Goal: Task Accomplishment & Management: Manage account settings

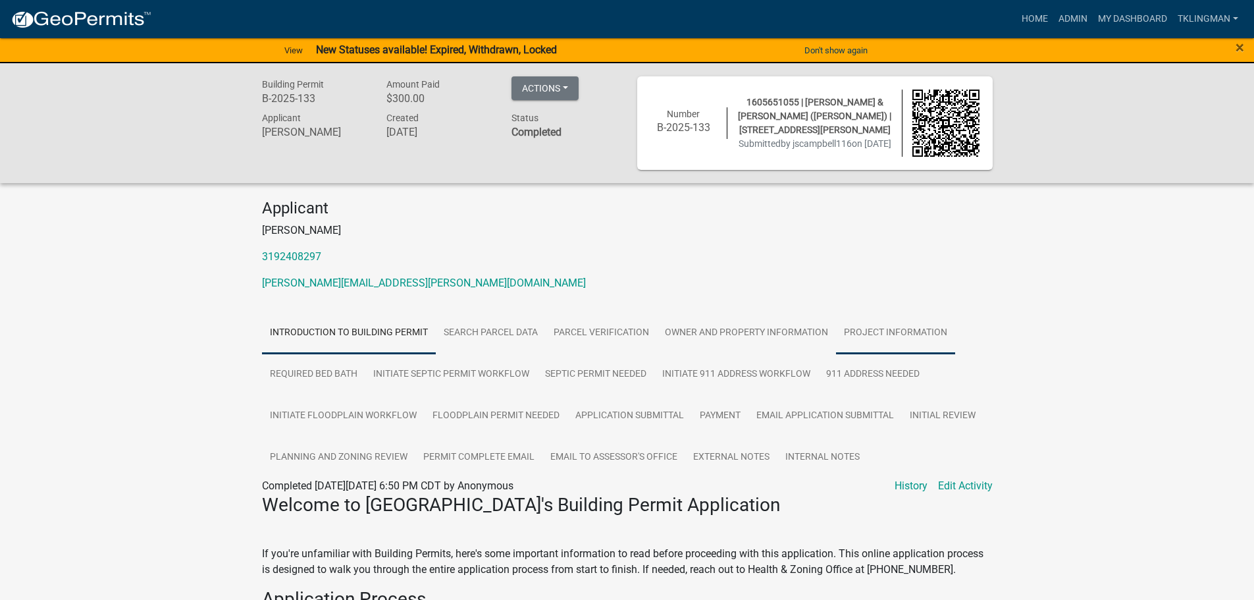
click at [895, 330] on link "Project Information" at bounding box center [895, 333] width 119 height 42
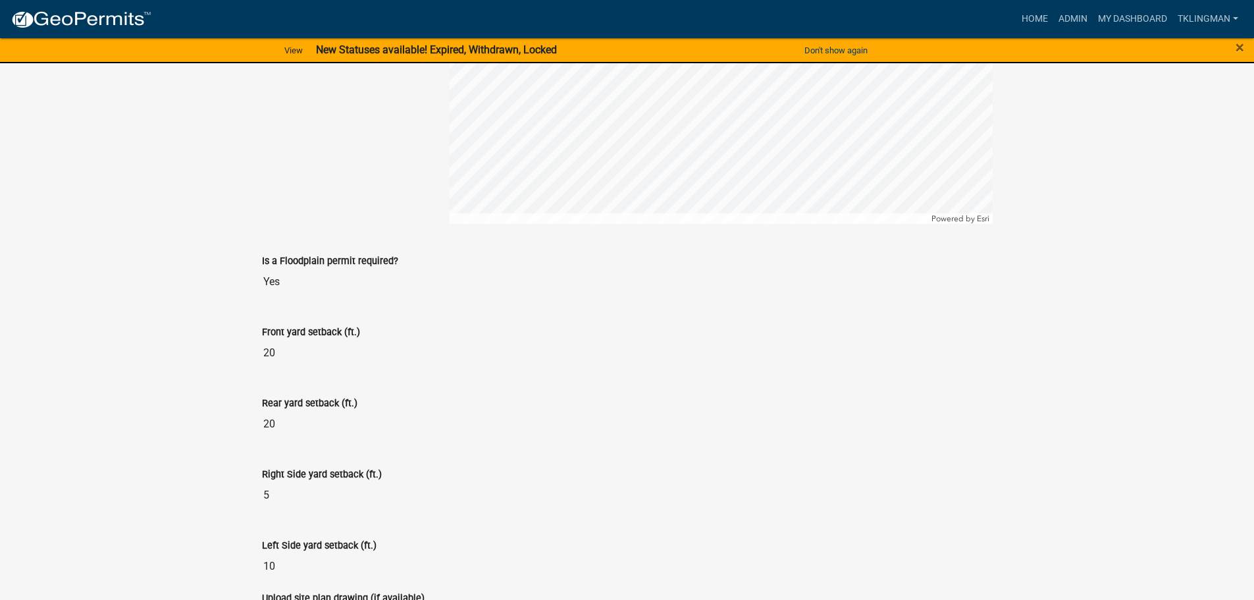
scroll to position [1694, 0]
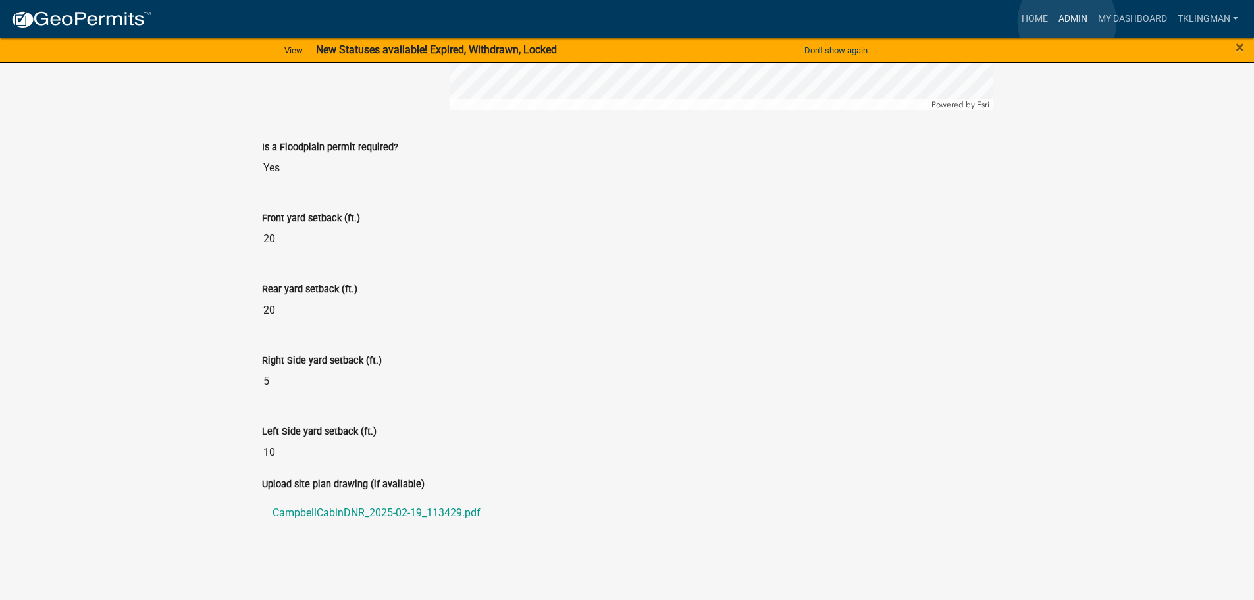
click at [1067, 22] on link "Admin" at bounding box center [1072, 19] width 39 height 25
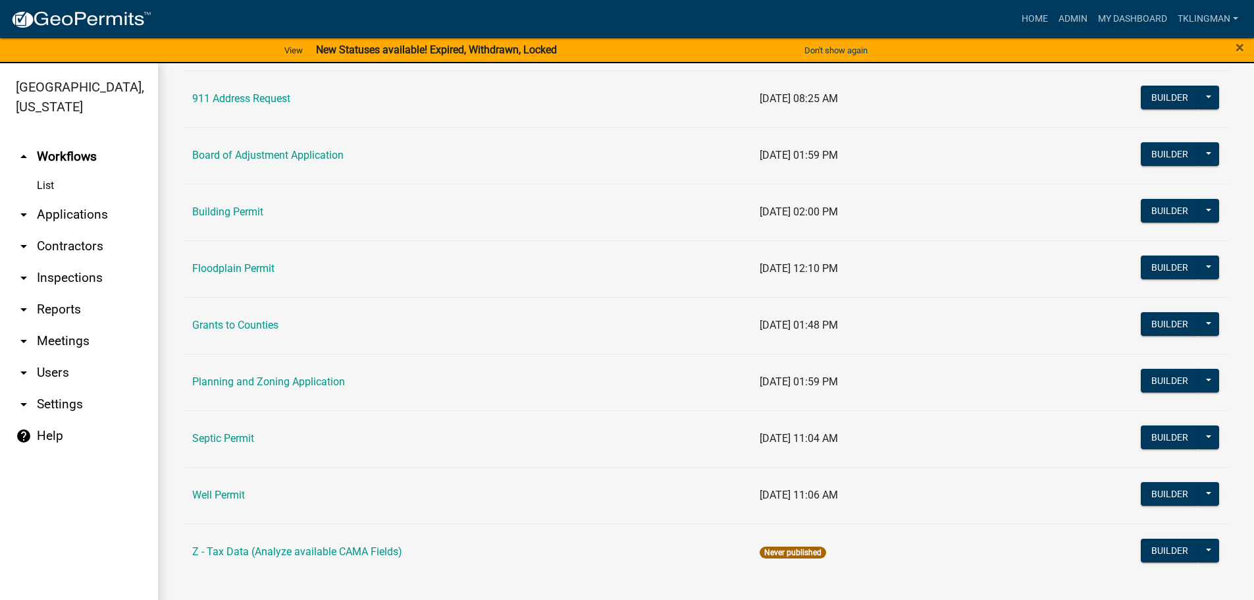
scroll to position [127, 0]
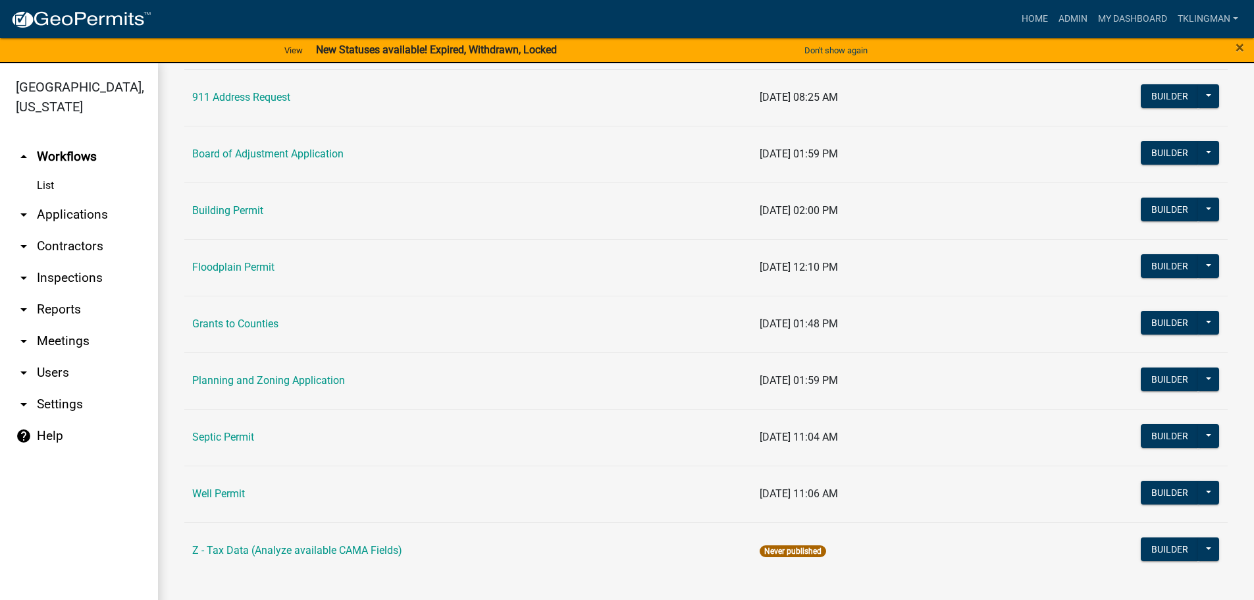
click at [248, 215] on link "Building Permit" at bounding box center [227, 210] width 71 height 13
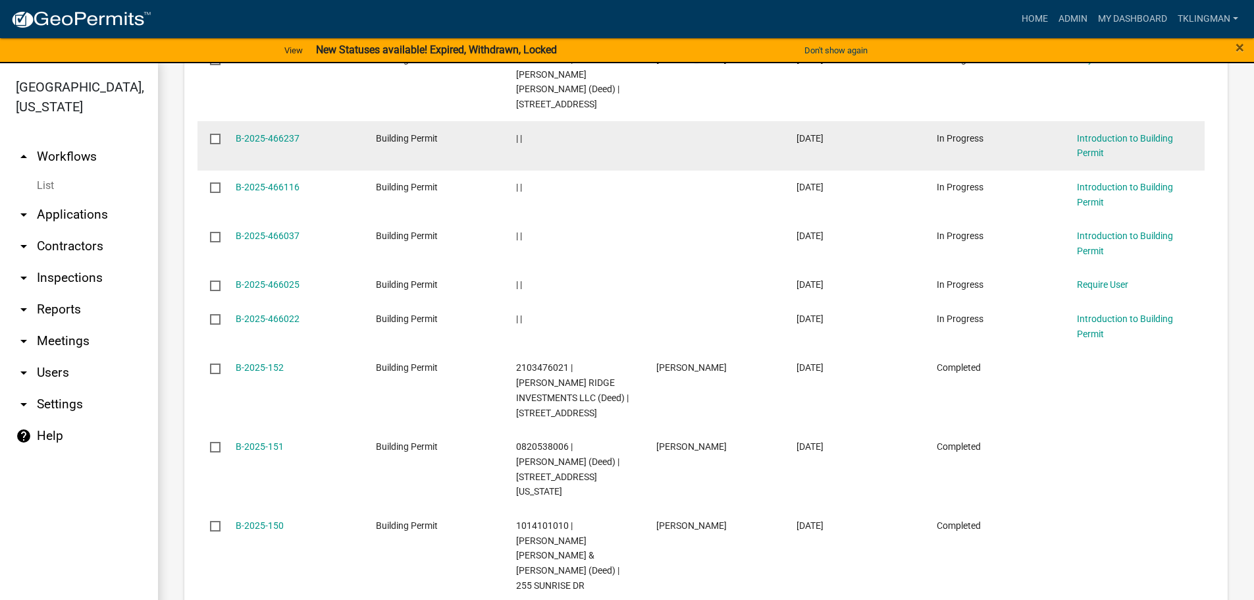
scroll to position [263, 0]
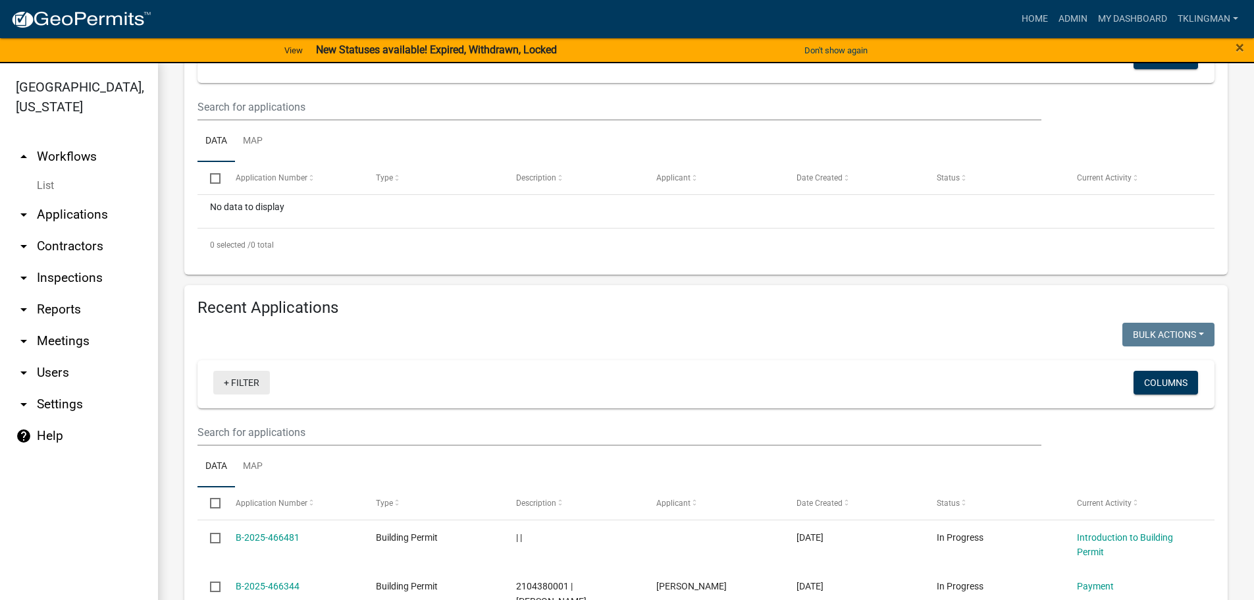
click at [248, 386] on link "+ Filter" at bounding box center [241, 383] width 57 height 24
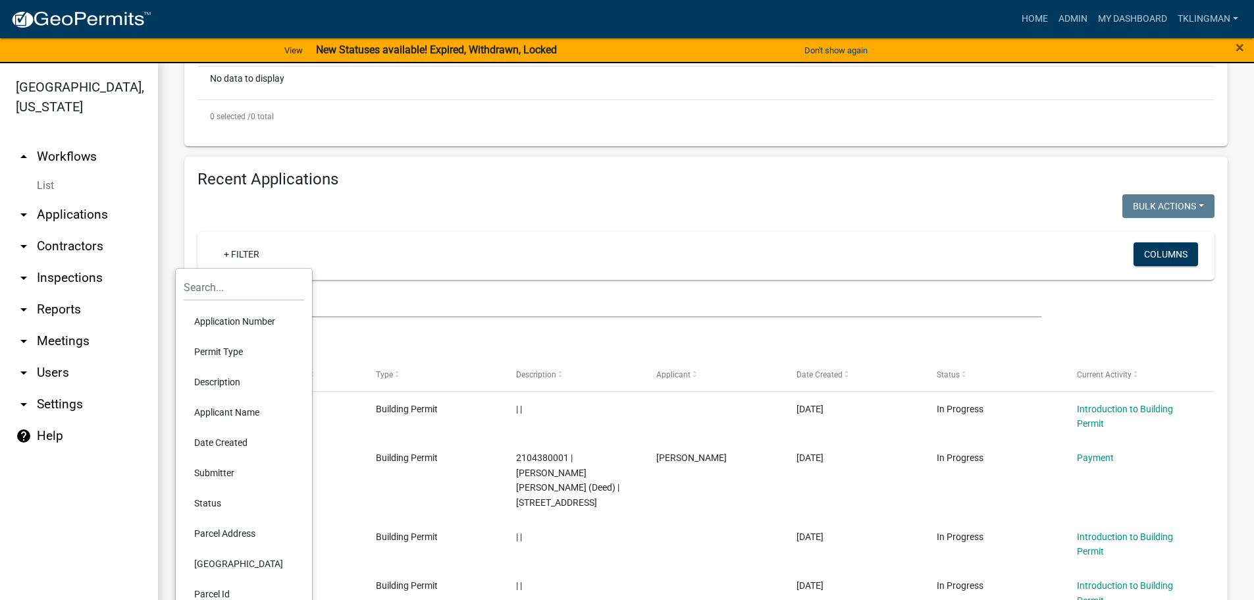
scroll to position [395, 0]
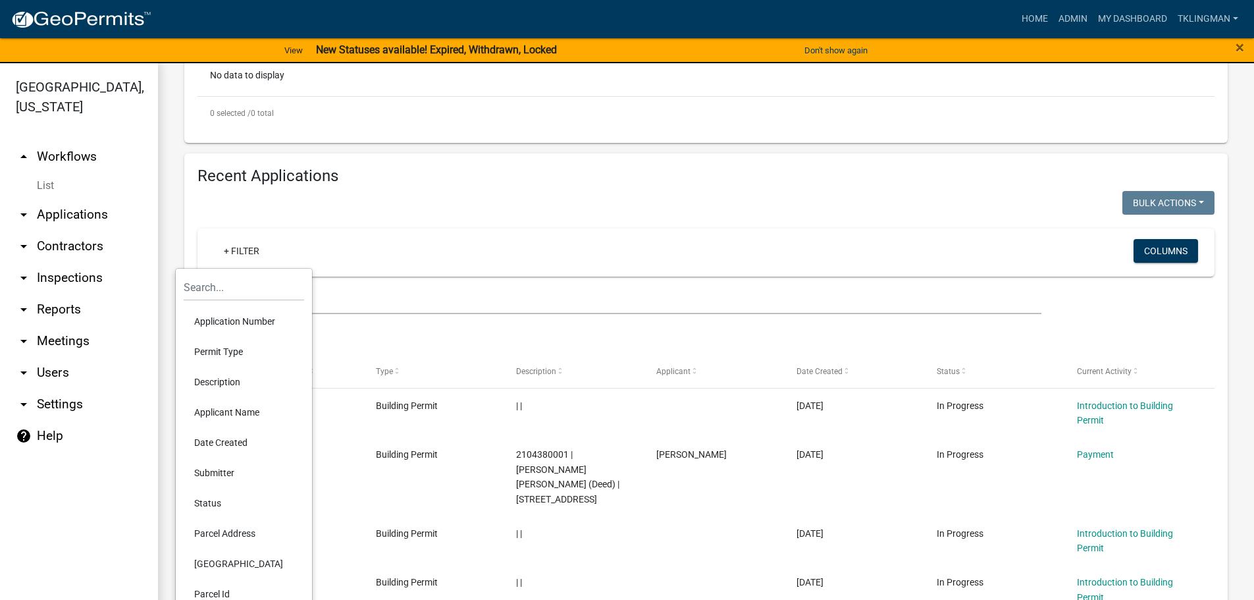
click at [241, 534] on li "Parcel Address" at bounding box center [244, 533] width 120 height 30
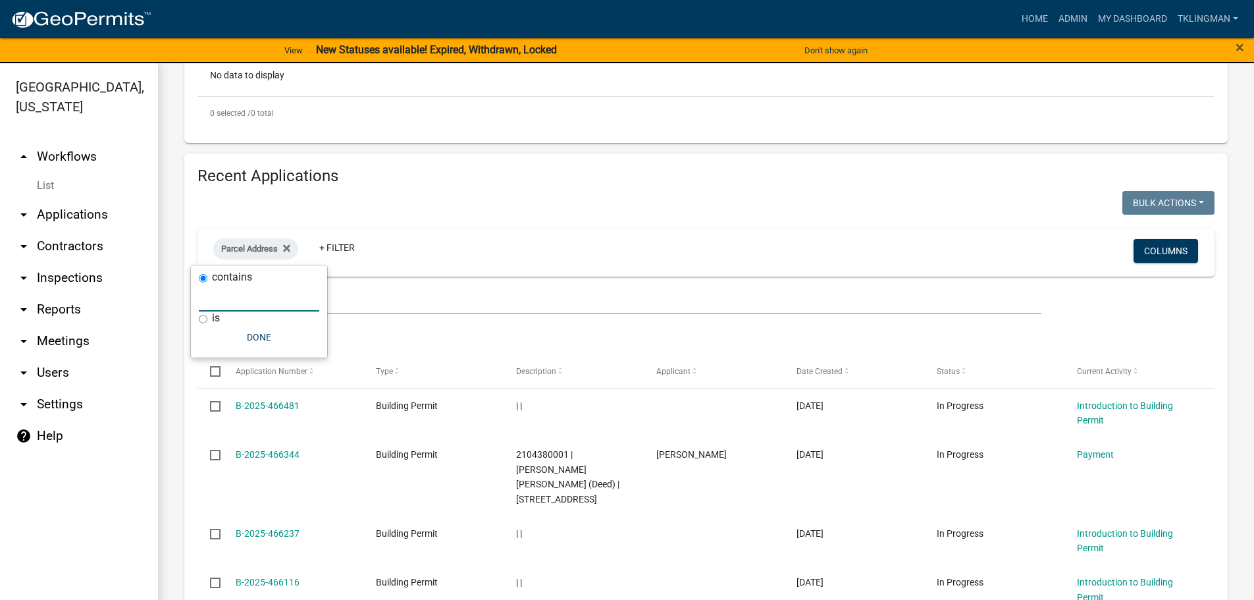
click at [235, 302] on input "text" at bounding box center [259, 297] width 120 height 27
type input "RIVER"
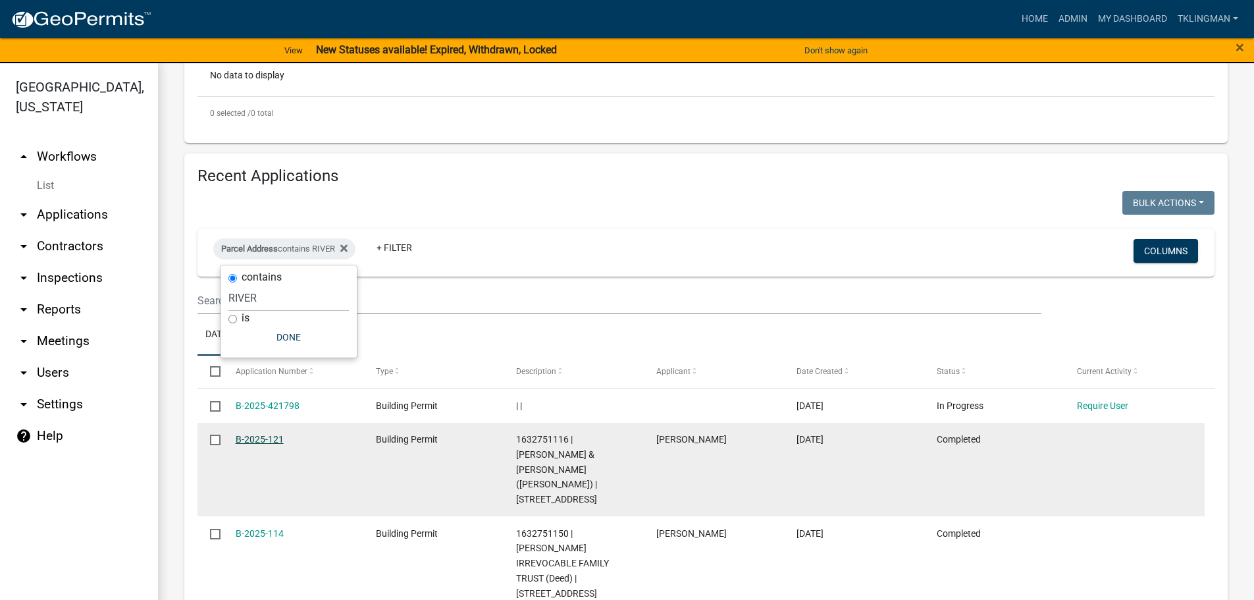
click at [255, 437] on link "B-2025-121" at bounding box center [260, 439] width 48 height 11
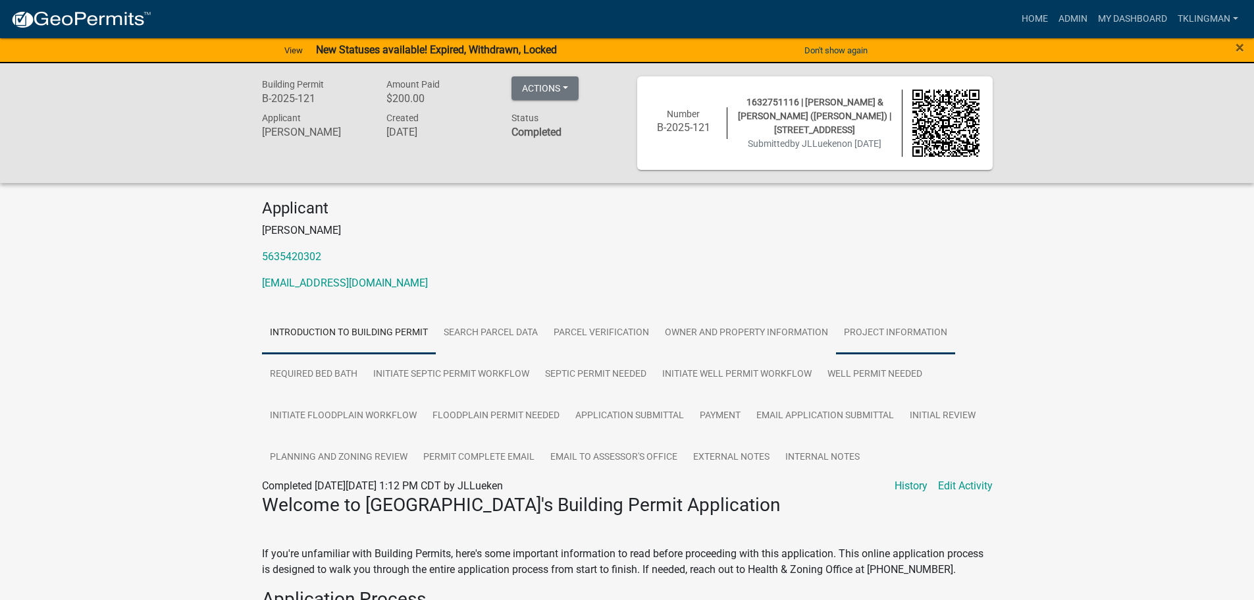
click at [884, 328] on link "Project Information" at bounding box center [895, 333] width 119 height 42
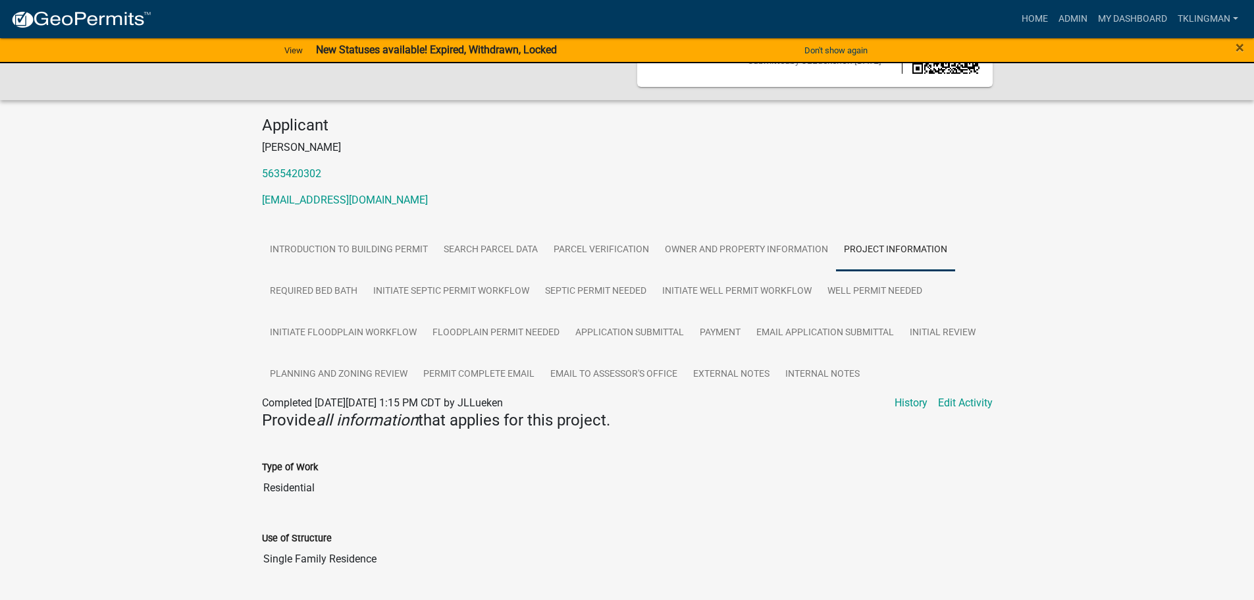
scroll to position [17, 0]
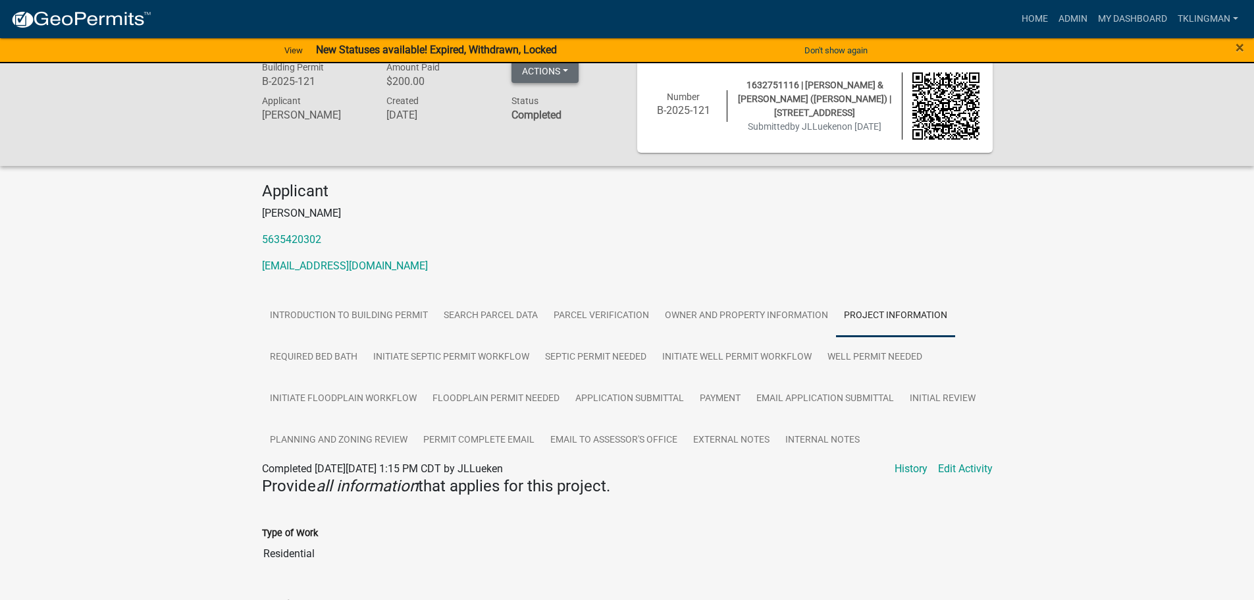
click at [566, 70] on button "Actions" at bounding box center [545, 71] width 67 height 24
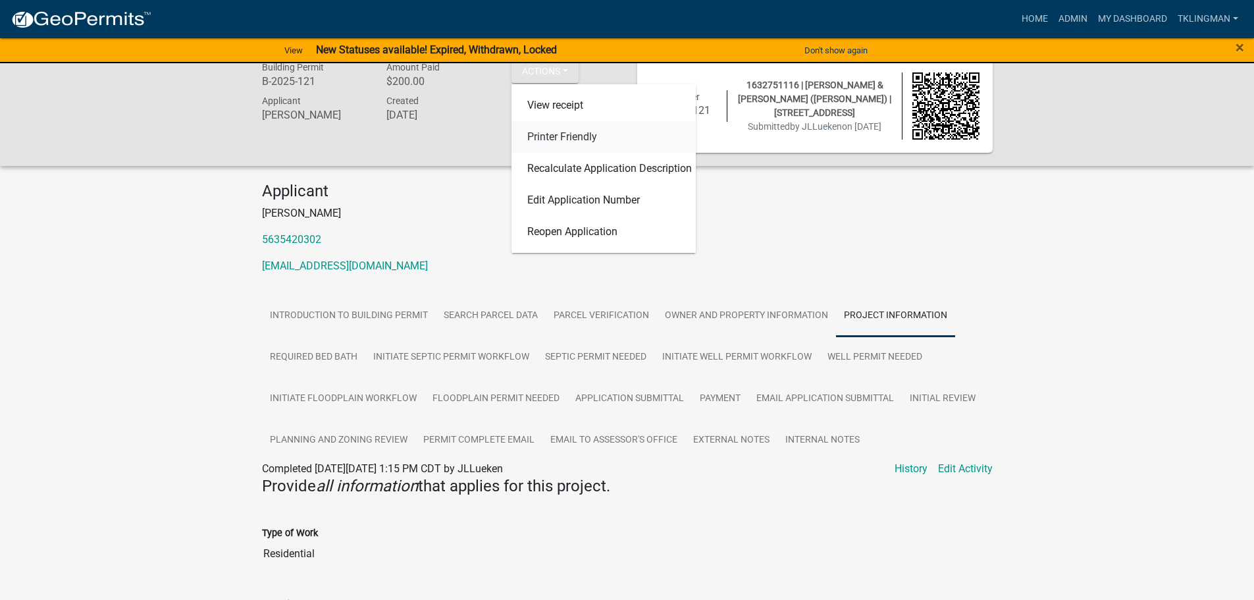
click at [574, 136] on link "Printer Friendly" at bounding box center [604, 137] width 184 height 32
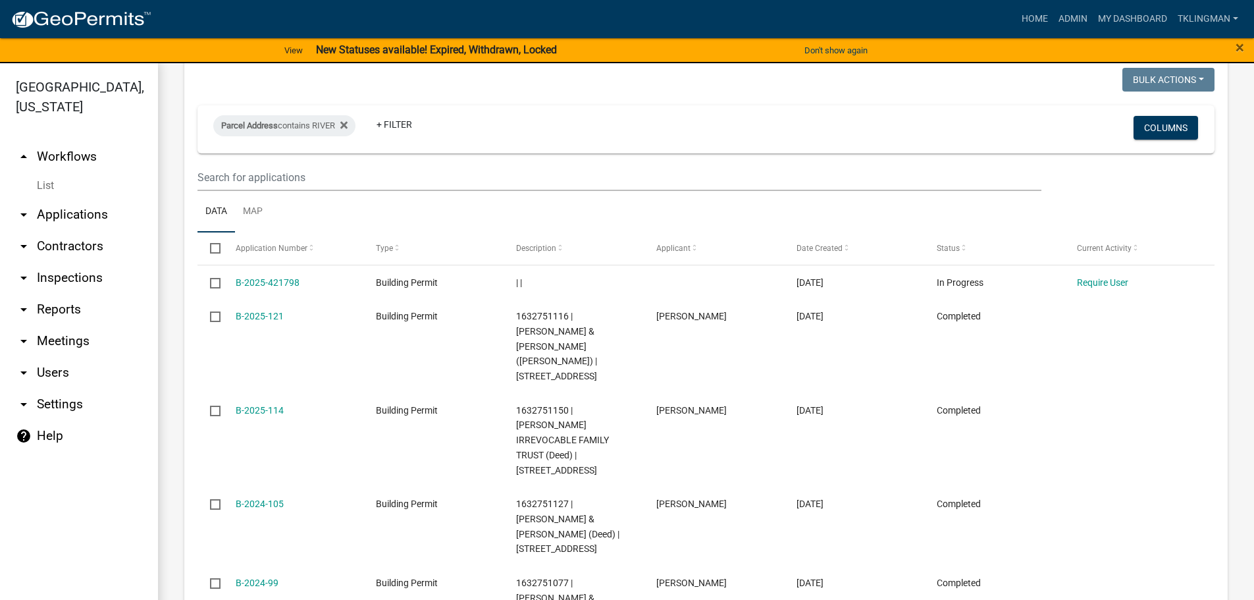
scroll to position [527, 0]
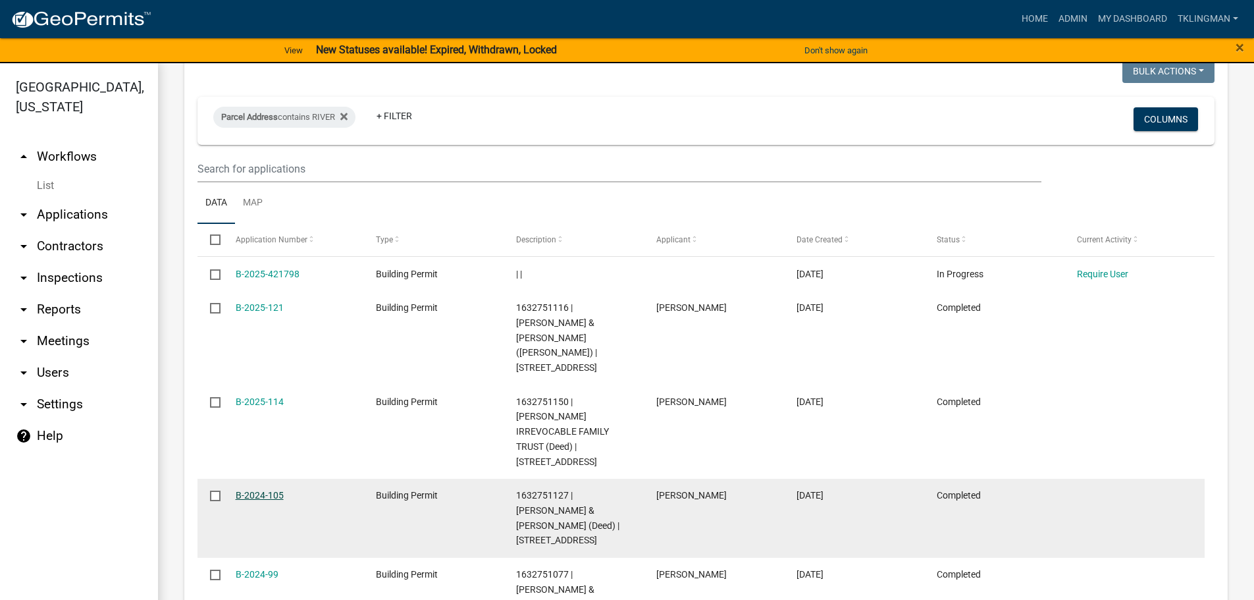
click at [240, 490] on link "B-2024-105" at bounding box center [260, 495] width 48 height 11
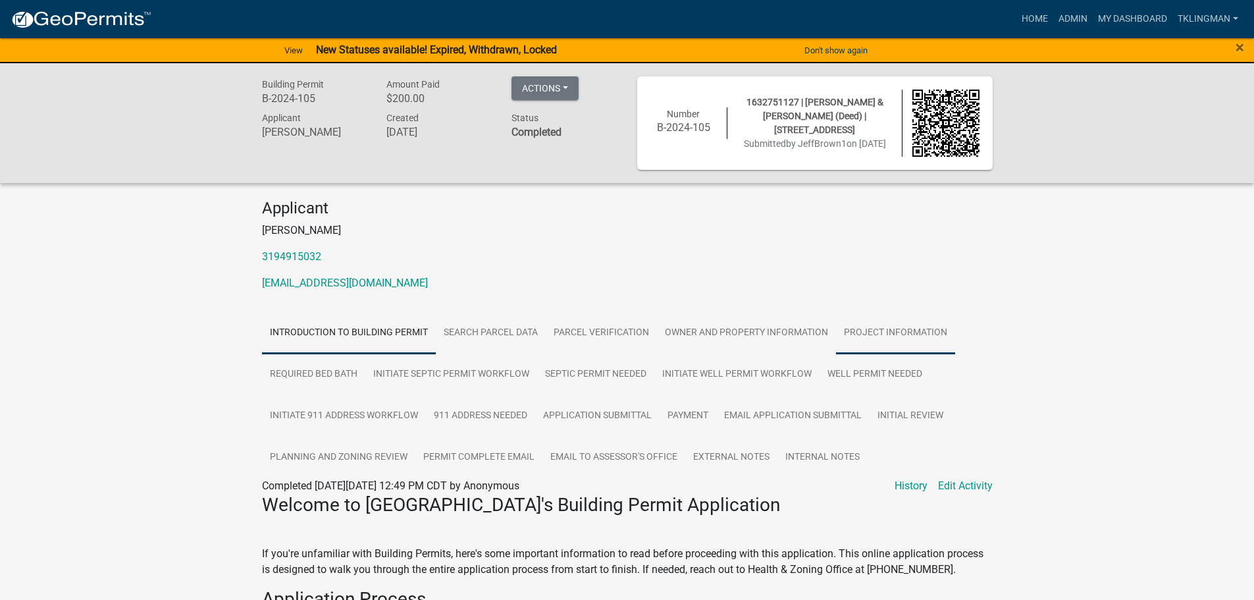
click at [894, 333] on link "Project Information" at bounding box center [895, 333] width 119 height 42
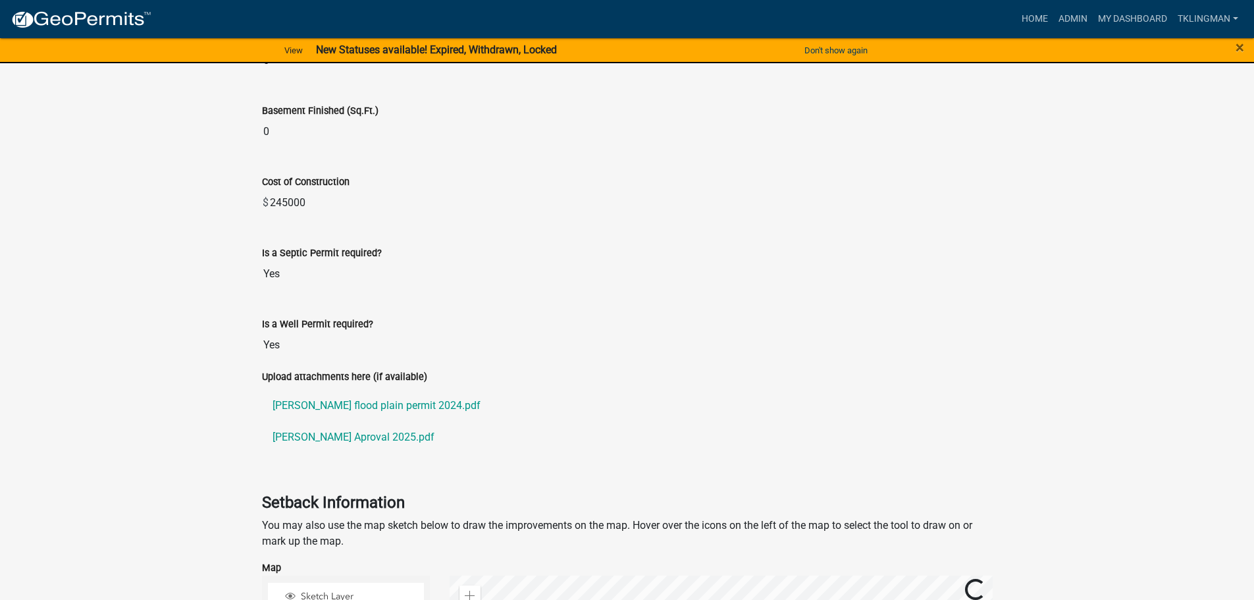
scroll to position [1119, 0]
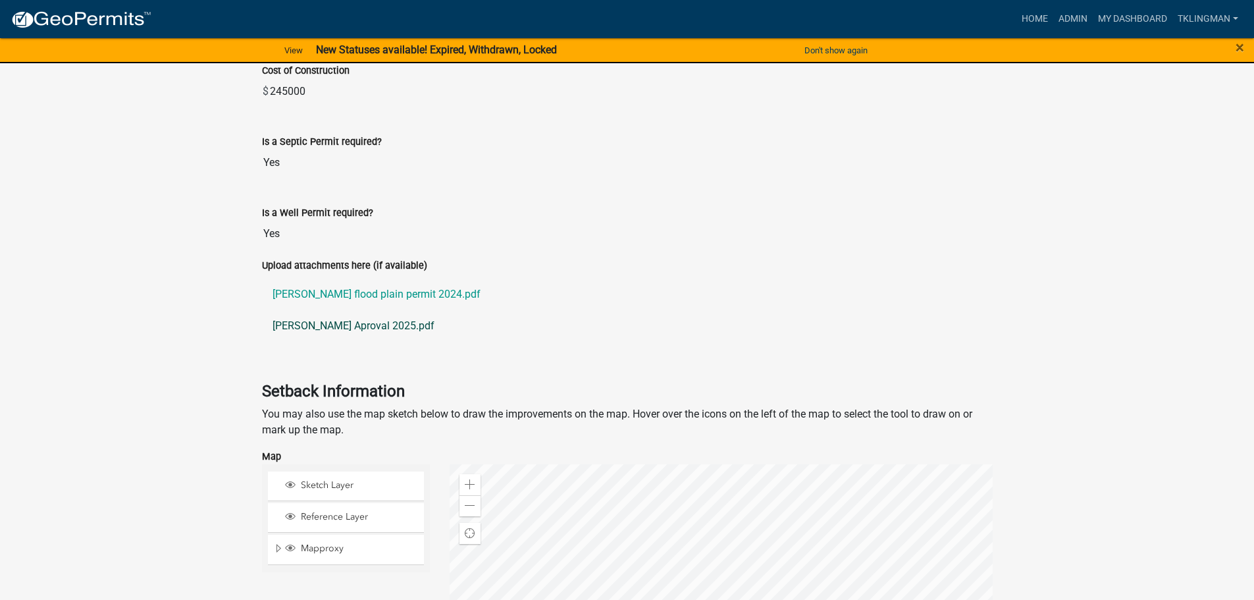
click at [356, 328] on link "Brown Esmann Aproval 2025.pdf" at bounding box center [627, 326] width 731 height 32
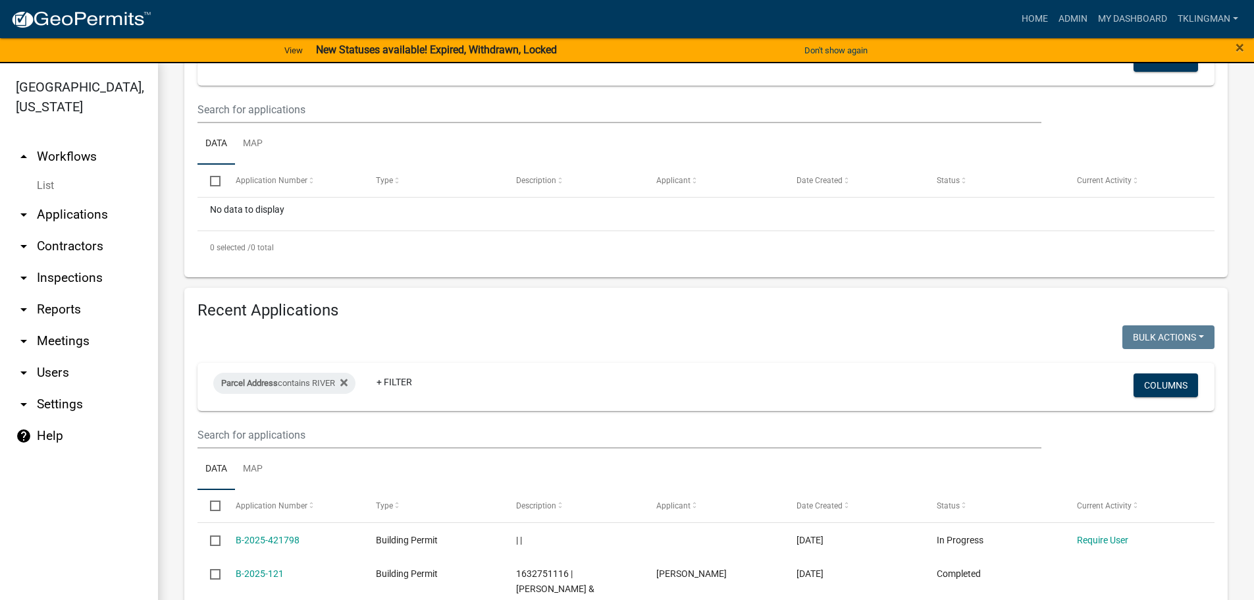
scroll to position [263, 0]
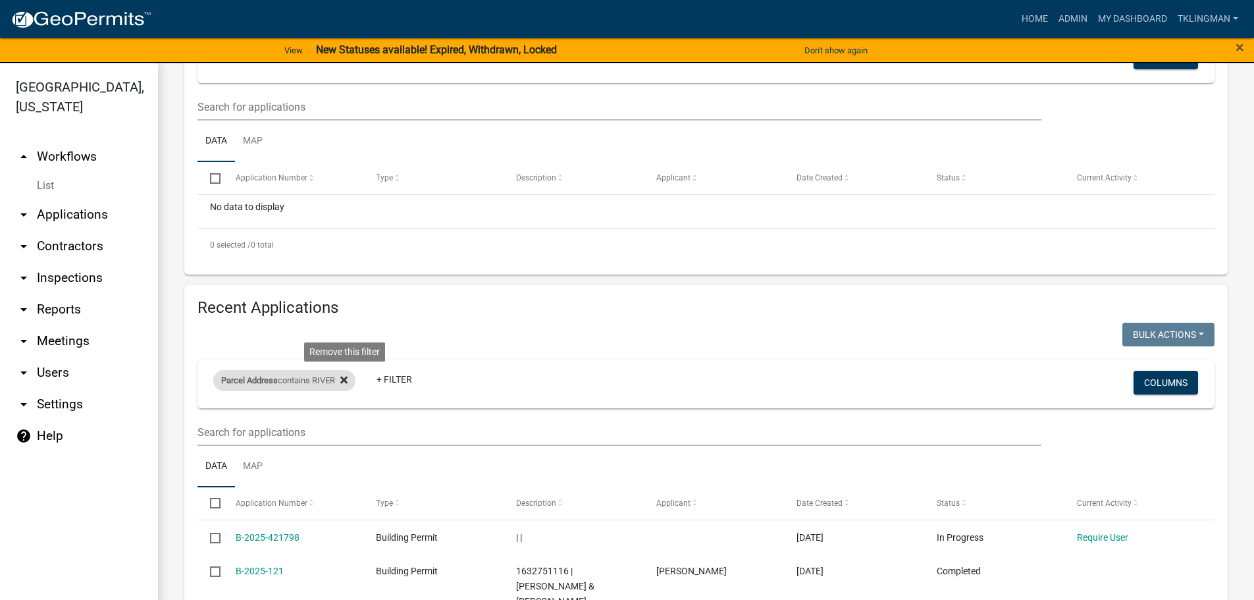
click at [344, 379] on icon at bounding box center [343, 380] width 7 height 11
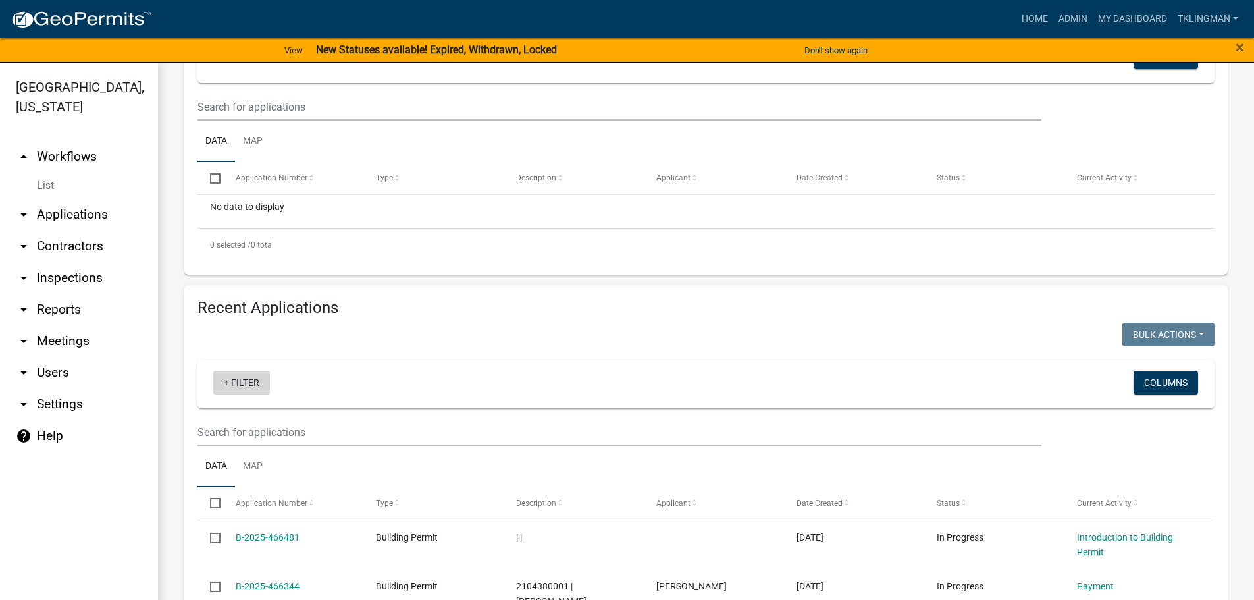
click at [242, 384] on link "+ Filter" at bounding box center [241, 383] width 57 height 24
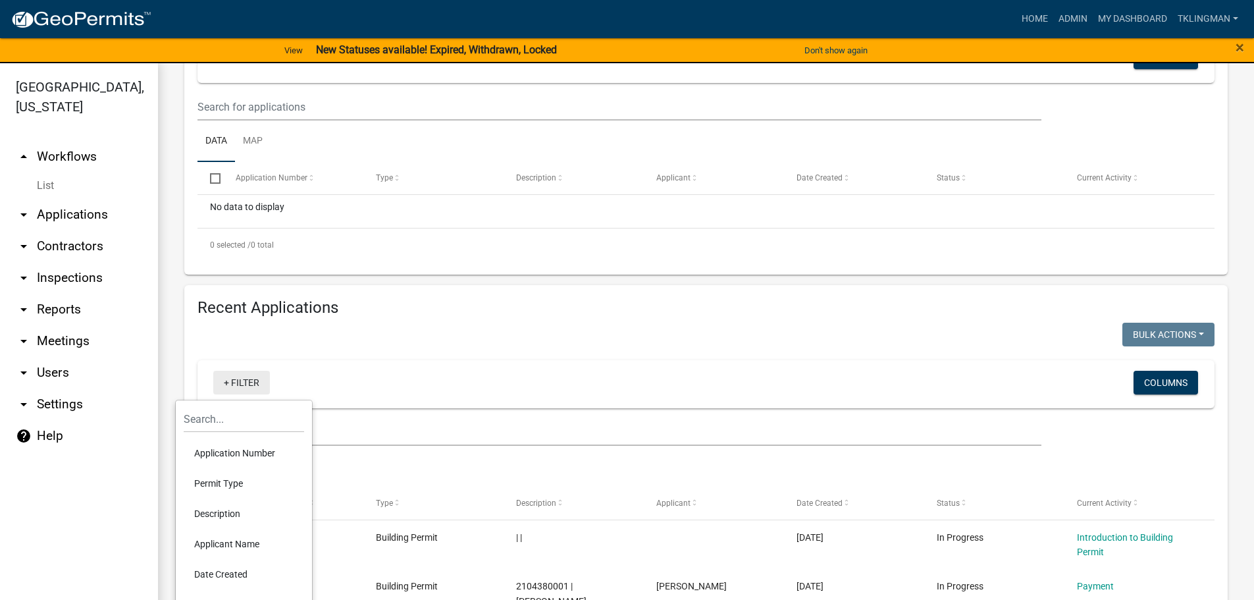
click at [240, 384] on link "+ Filter" at bounding box center [241, 383] width 57 height 24
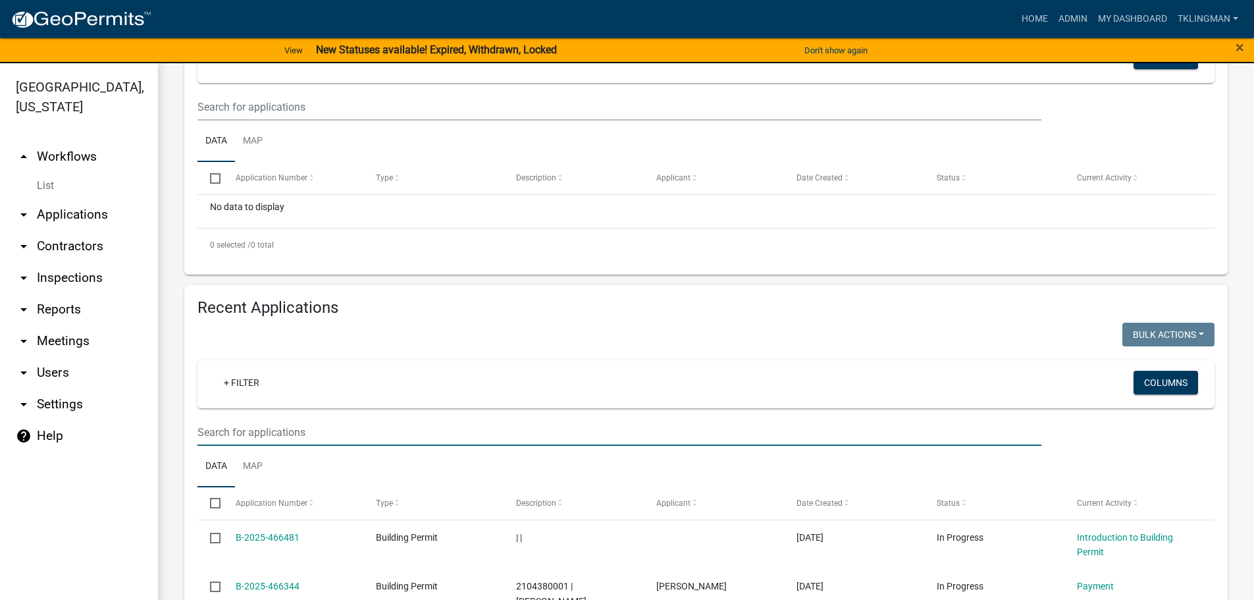
click at [303, 434] on input "text" at bounding box center [619, 432] width 844 height 27
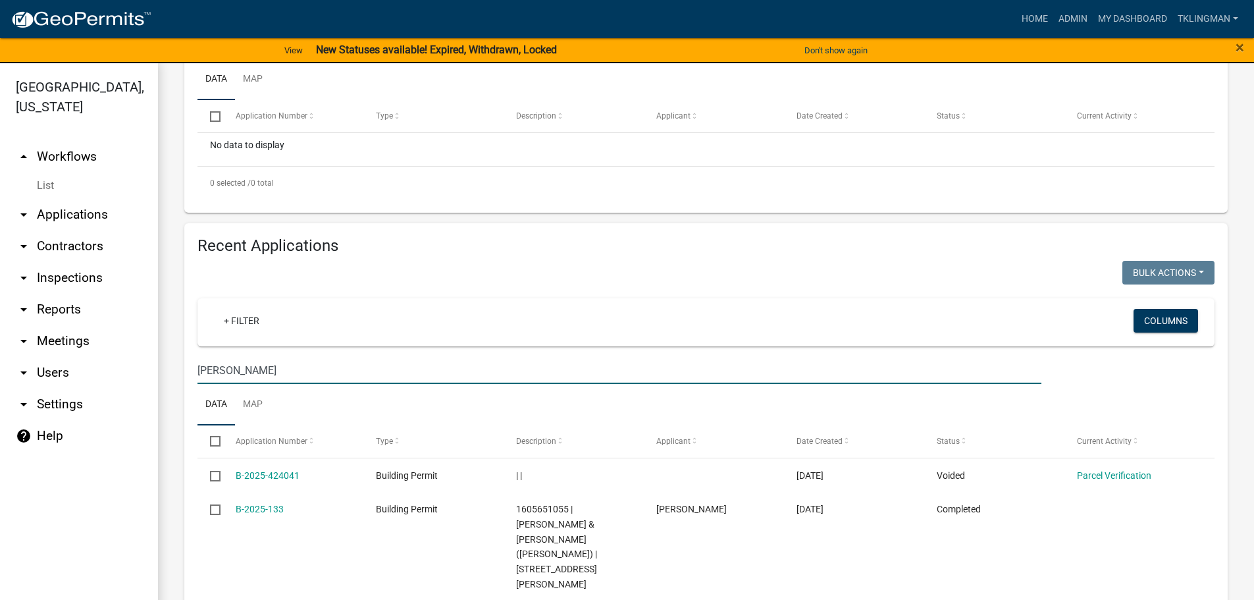
scroll to position [461, 0]
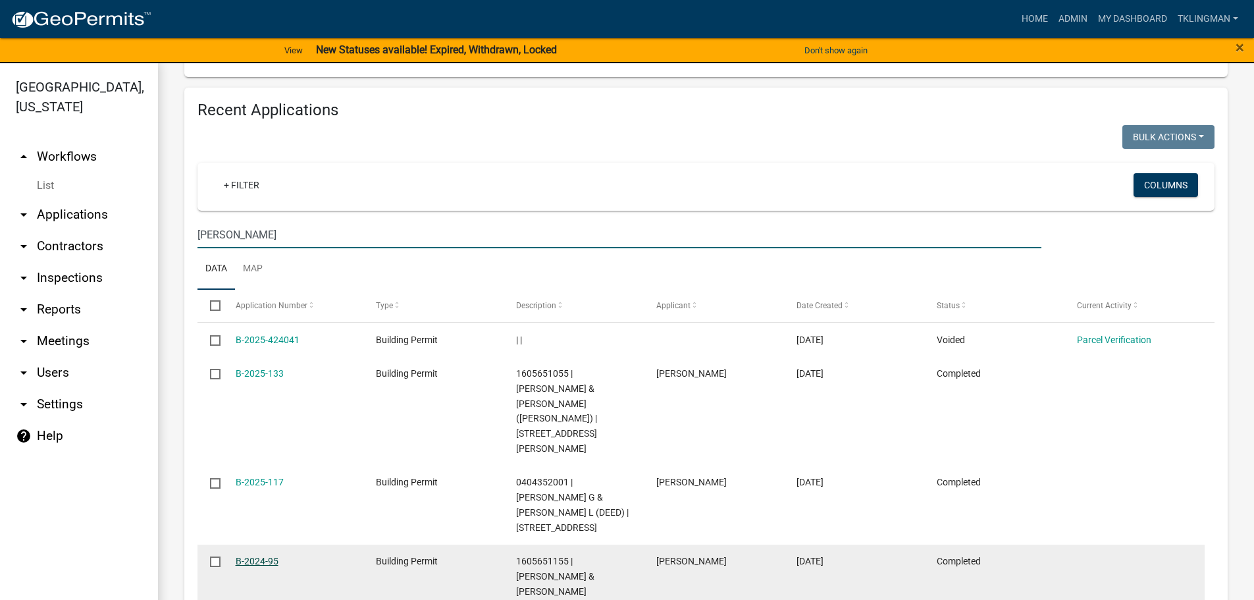
type input "ABEL"
click at [257, 556] on link "B-2024-95" at bounding box center [257, 561] width 43 height 11
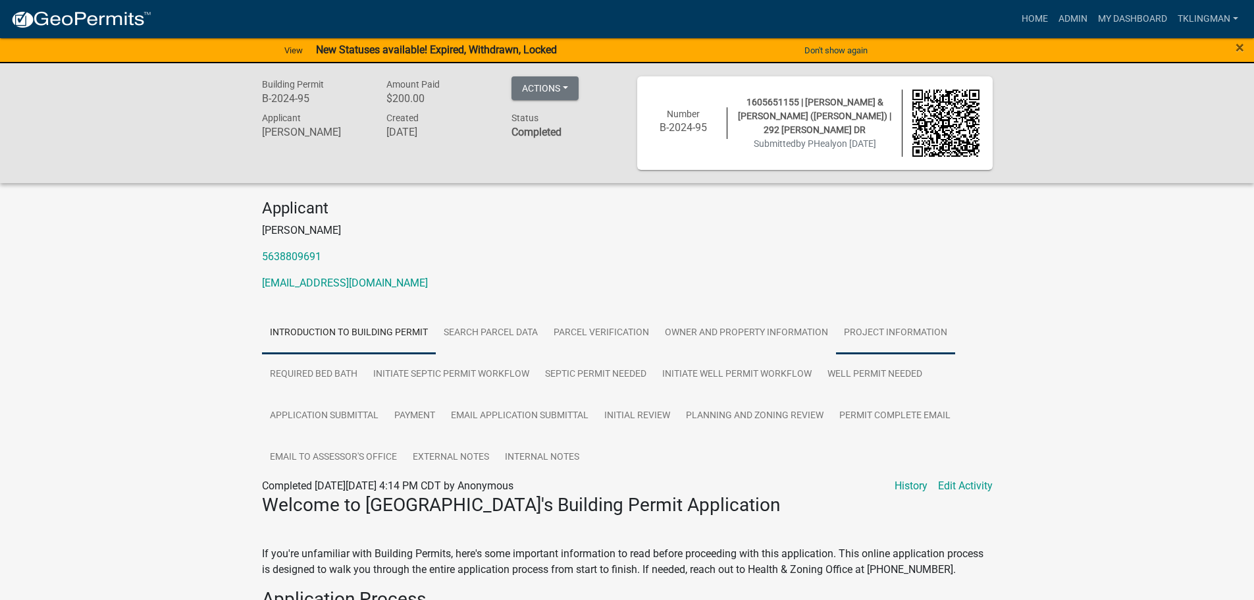
click at [916, 326] on link "Project Information" at bounding box center [895, 333] width 119 height 42
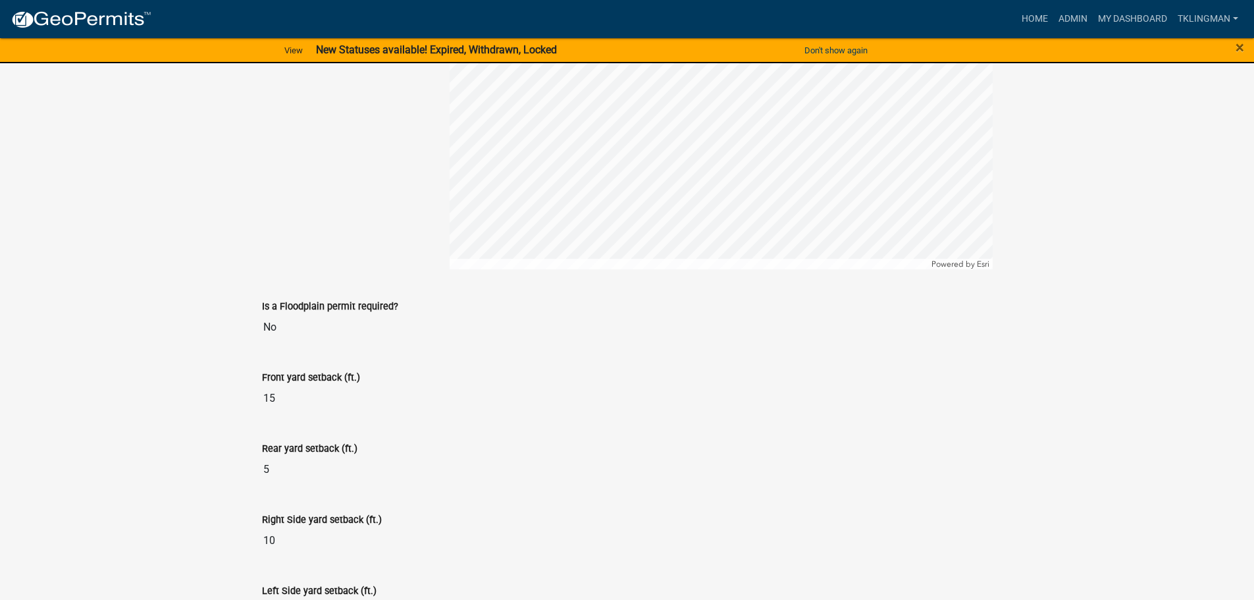
scroll to position [1708, 0]
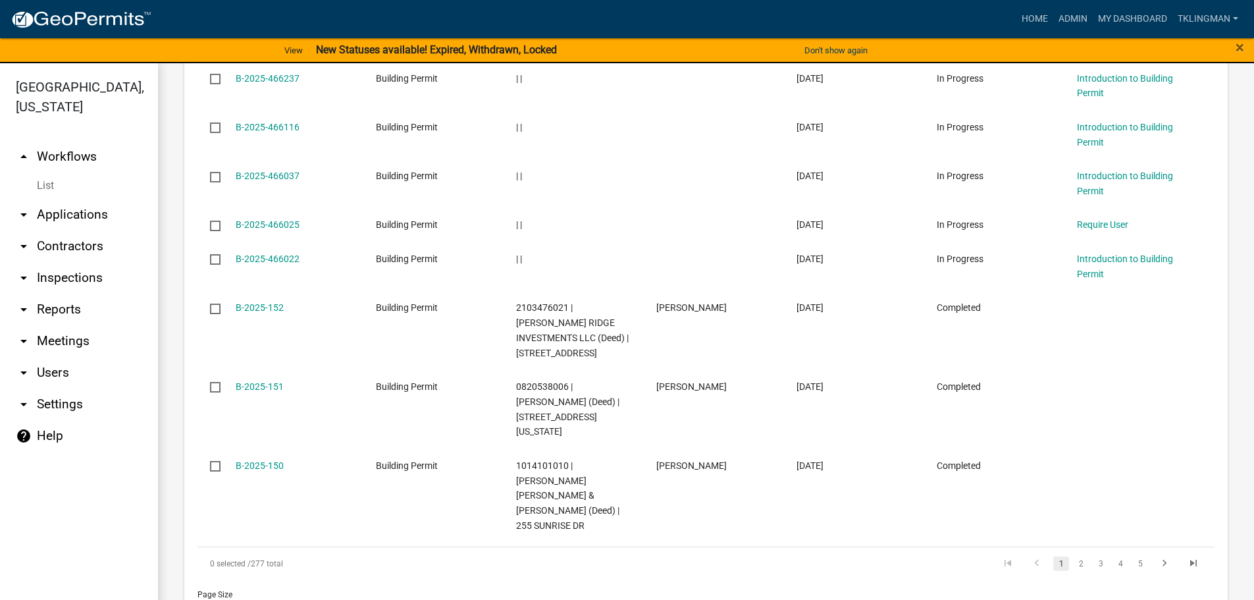
scroll to position [323, 0]
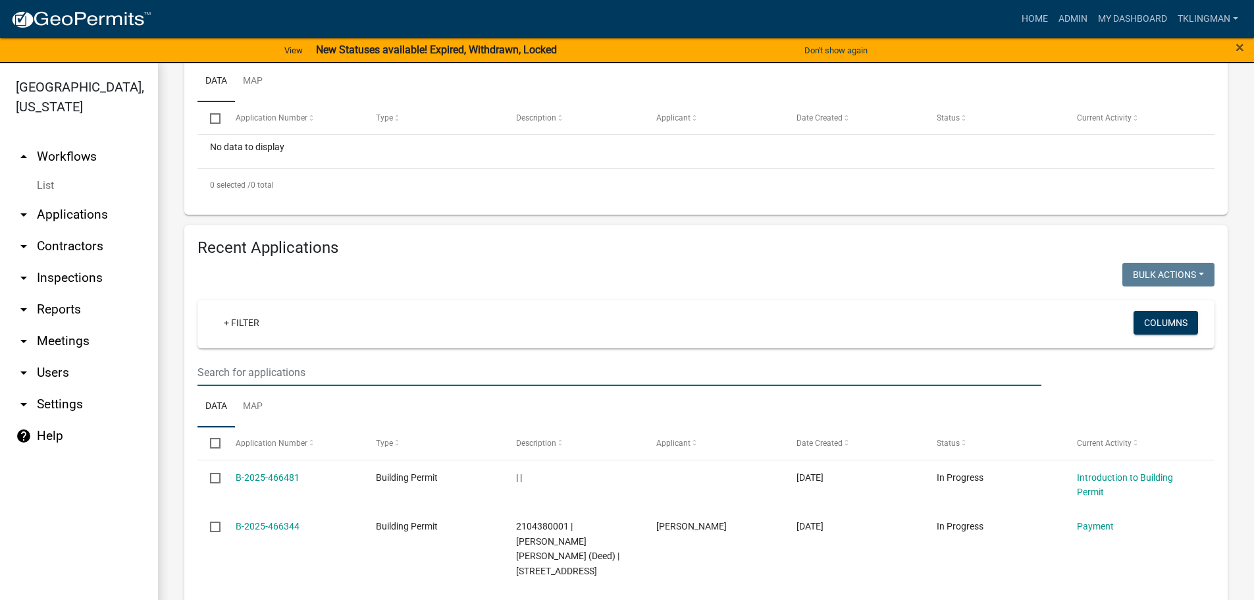
click at [226, 61] on input "text" at bounding box center [619, 47] width 844 height 27
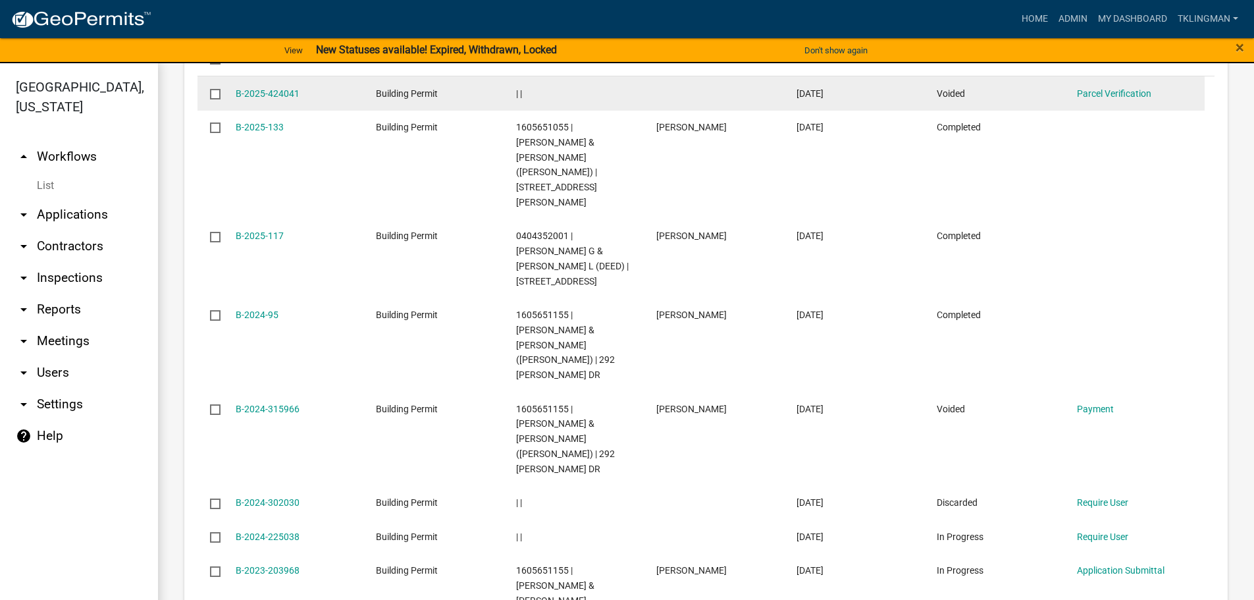
scroll to position [718, 0]
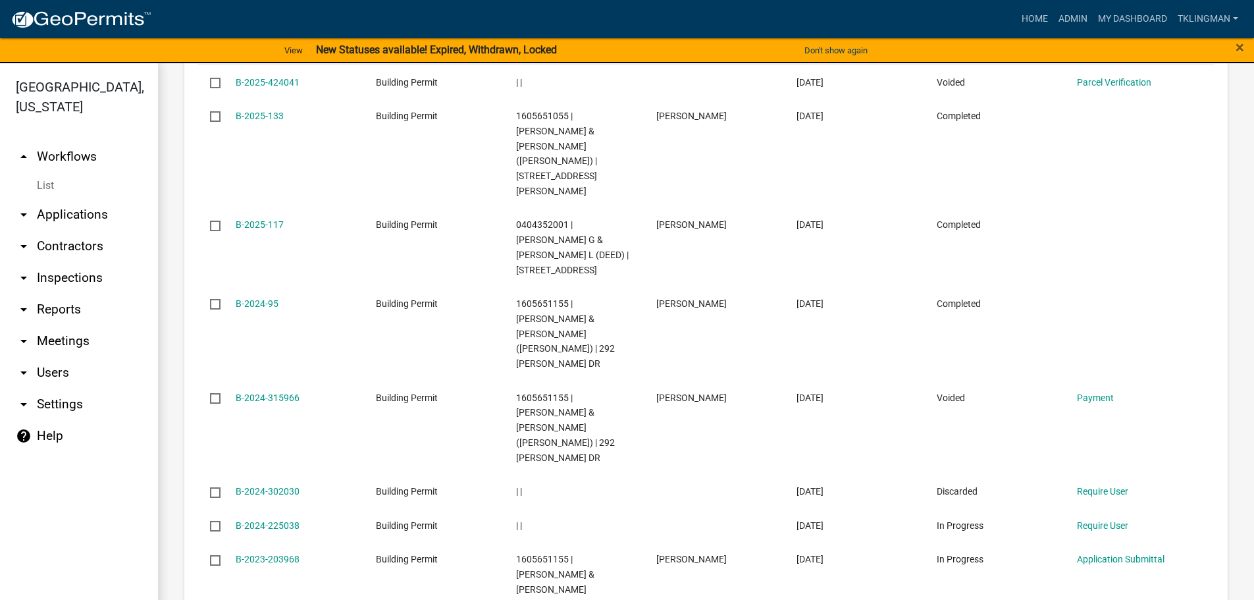
type input "ABEL"
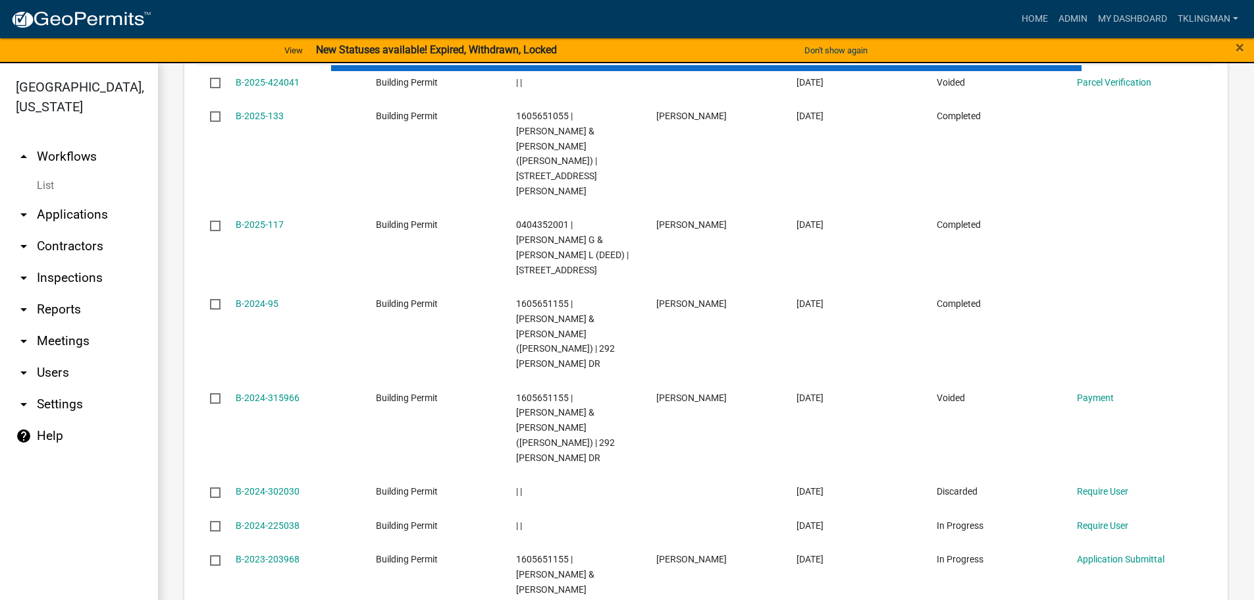
scroll to position [399, 0]
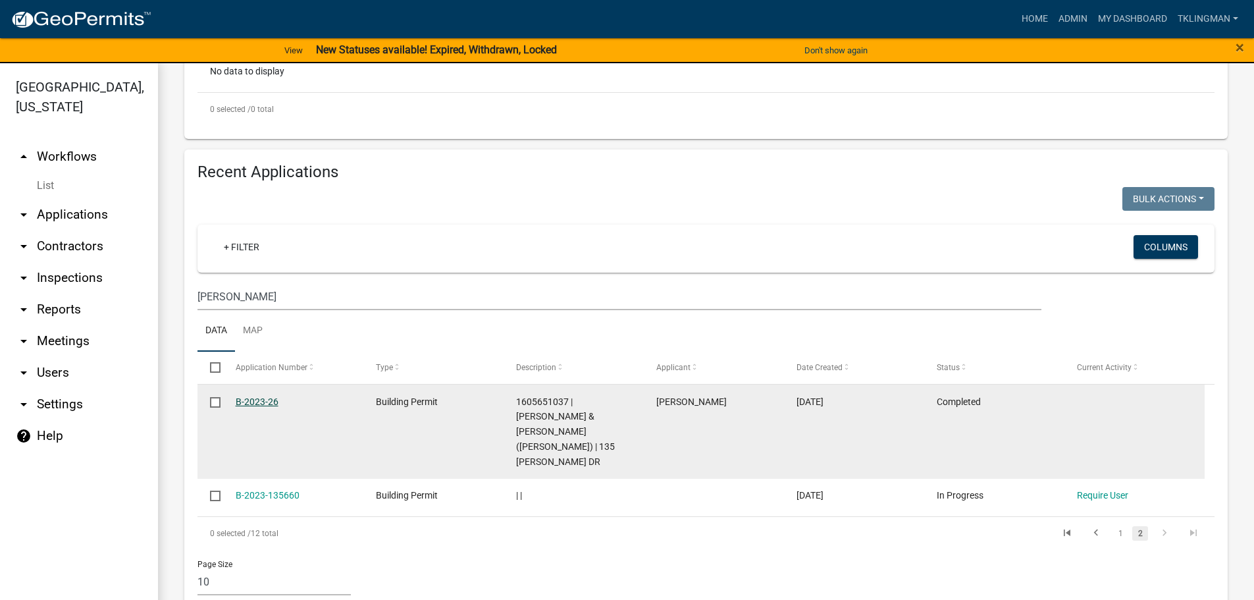
click at [253, 402] on link "B-2023-26" at bounding box center [257, 401] width 43 height 11
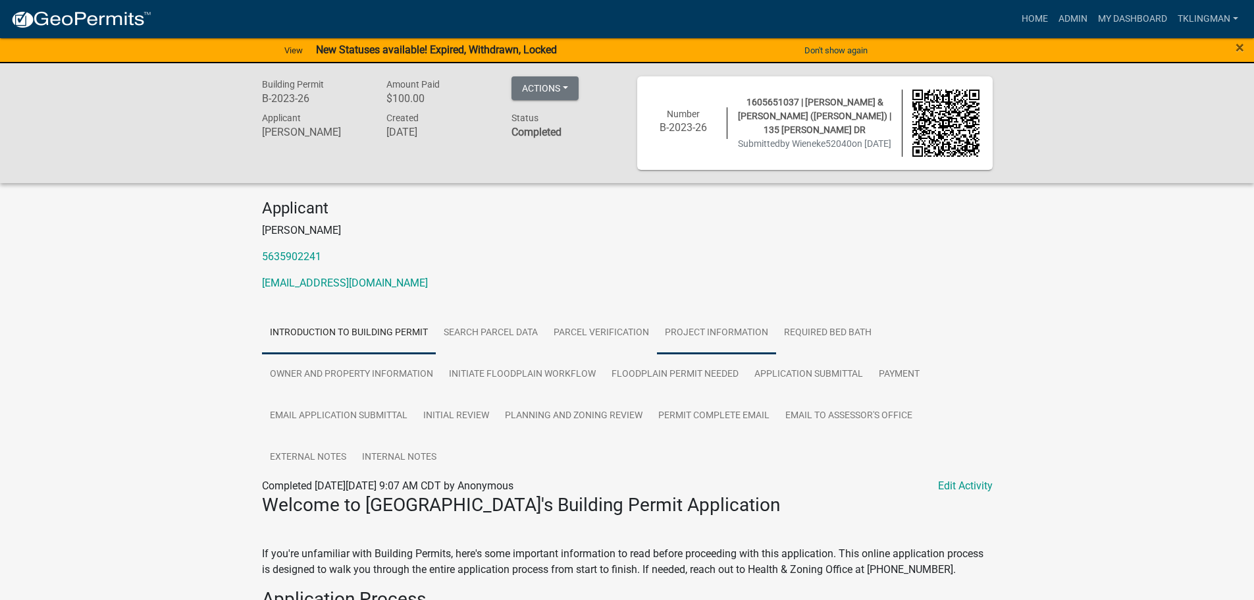
click at [702, 338] on link "Project Information" at bounding box center [716, 333] width 119 height 42
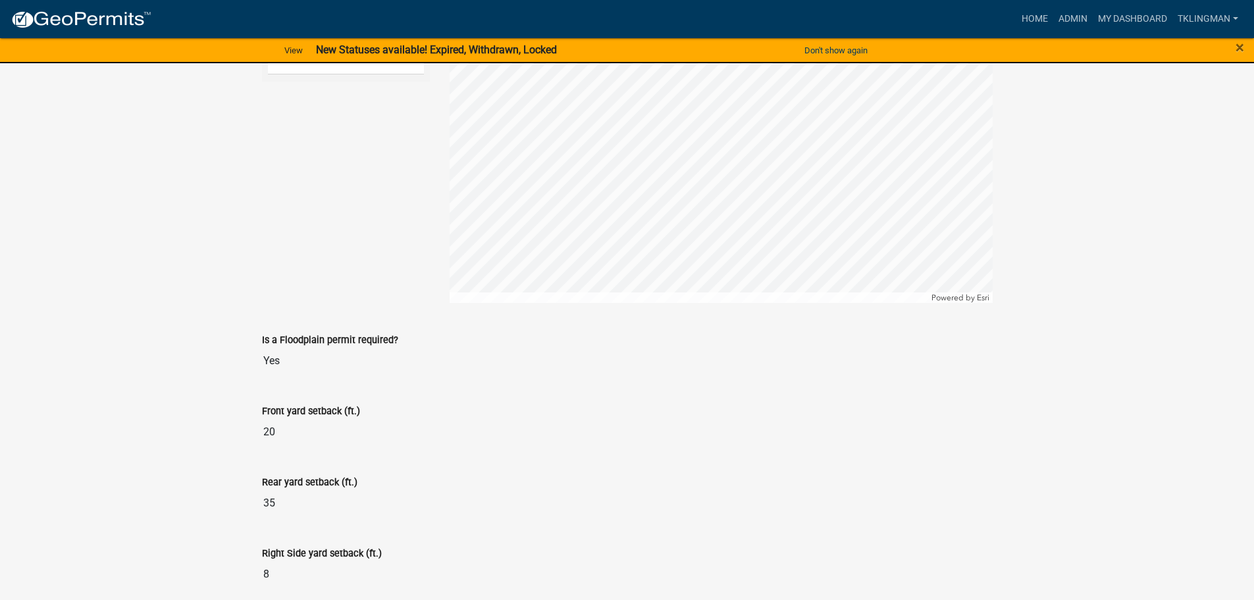
scroll to position [1476, 0]
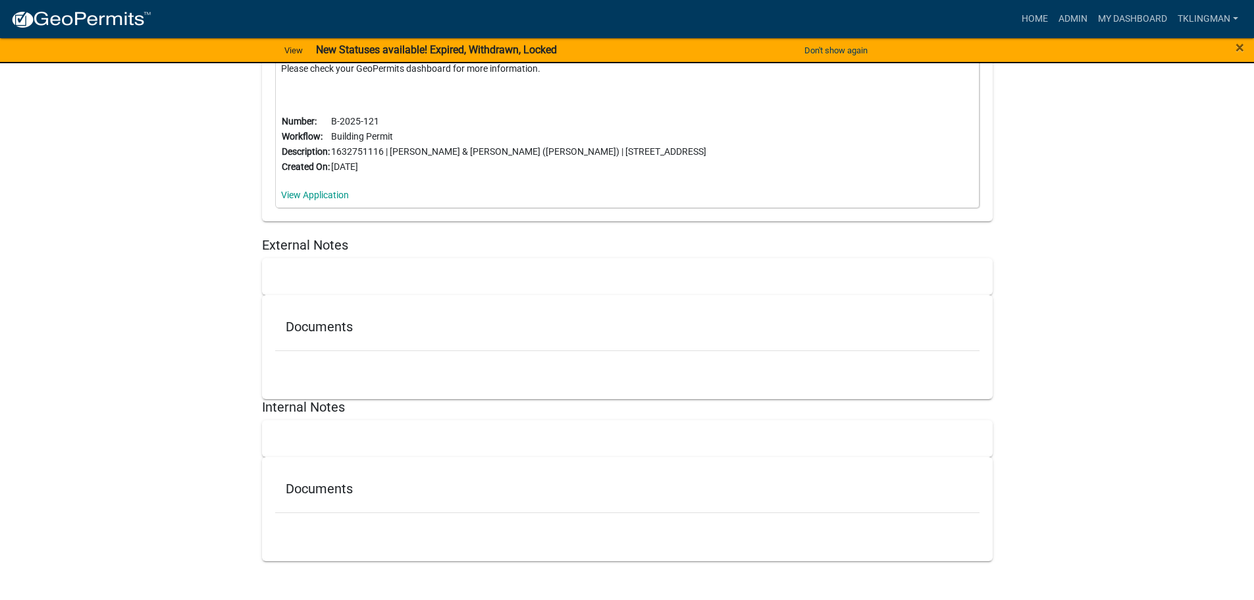
scroll to position [11507, 0]
